Goal: Information Seeking & Learning: Learn about a topic

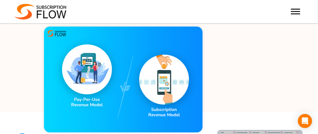
click at [82, 62] on img at bounding box center [123, 80] width 159 height 106
